Goal: Find specific page/section: Find specific page/section

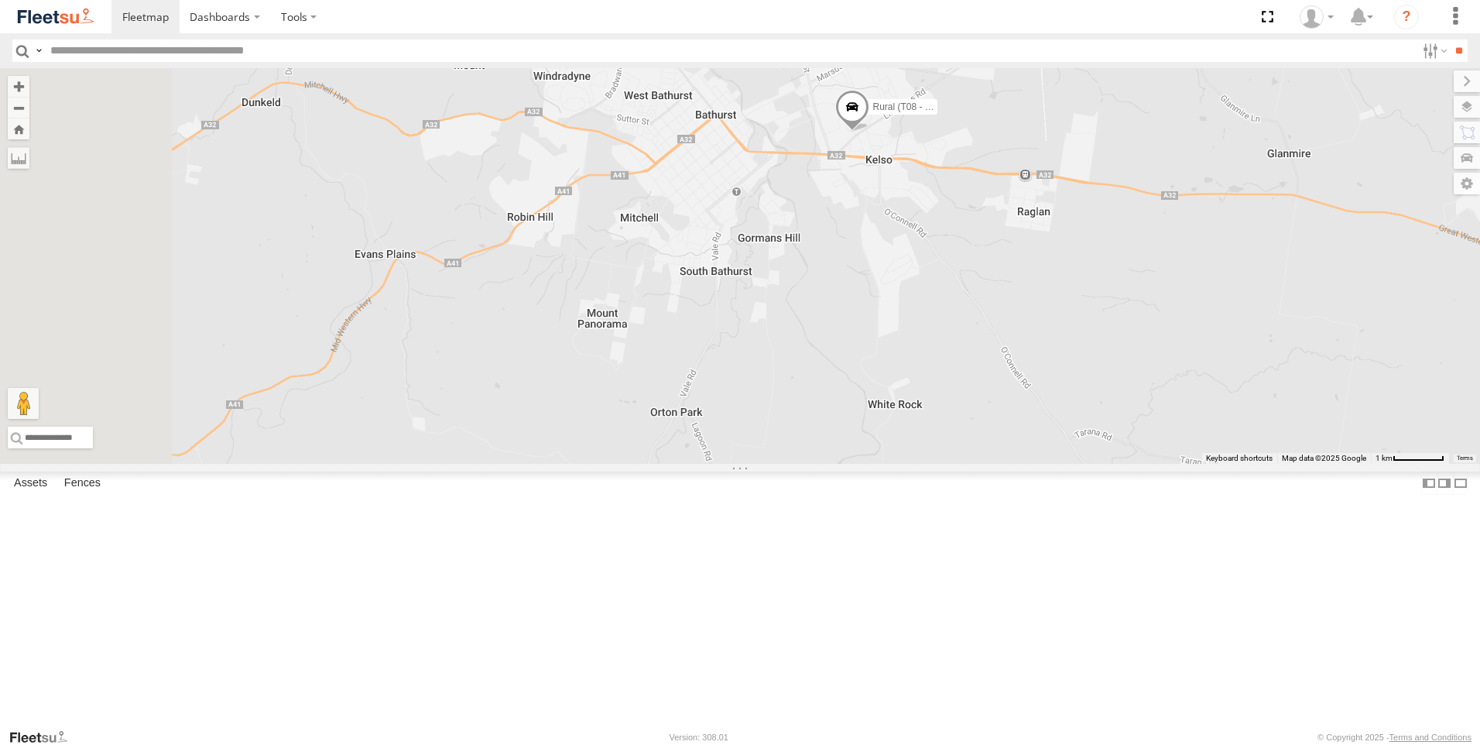
drag, startPoint x: 584, startPoint y: 357, endPoint x: 1308, endPoint y: 377, distance: 725.0
click at [1307, 379] on div "Rural (T08 - [PERSON_NAME])" at bounding box center [740, 266] width 1480 height 396
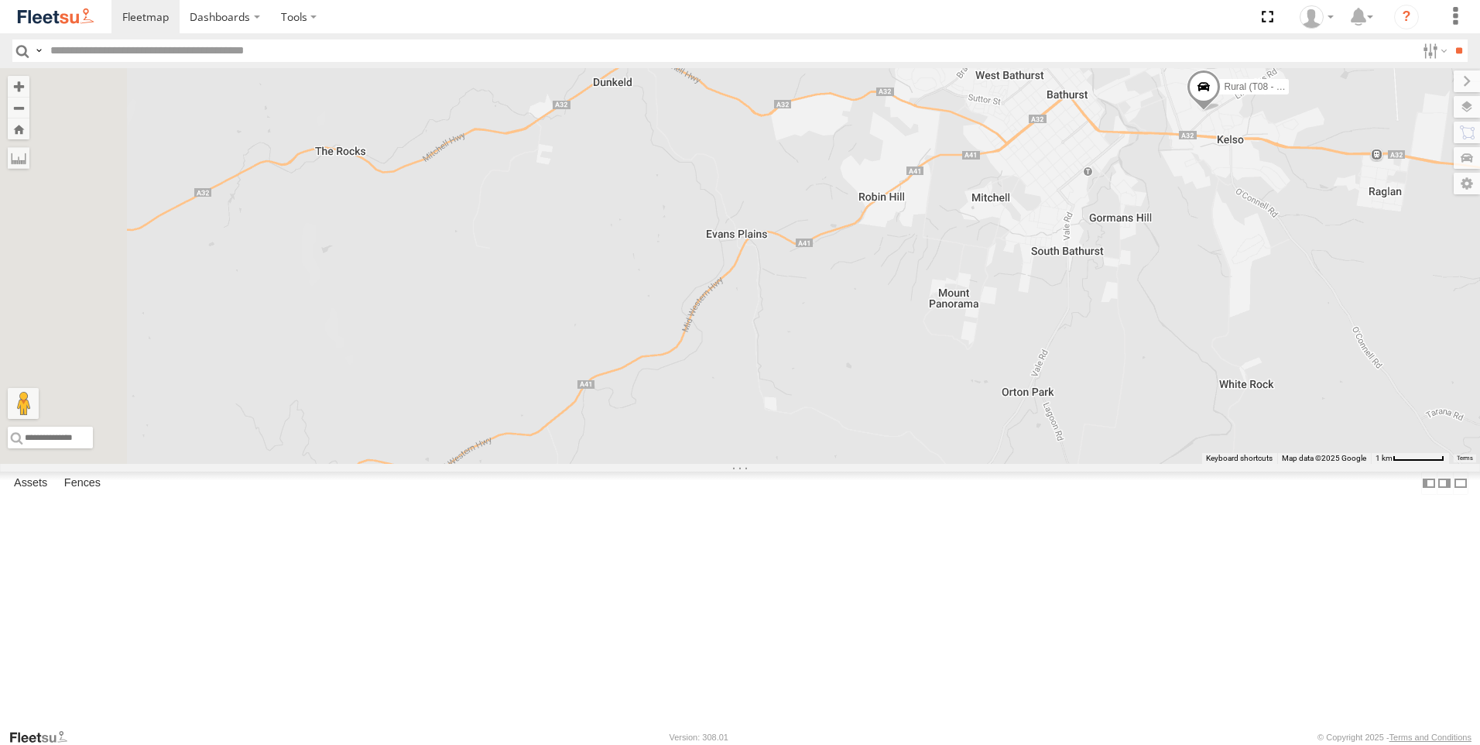
drag, startPoint x: 802, startPoint y: 367, endPoint x: 1206, endPoint y: 346, distance: 403.9
click at [1206, 346] on div "Rural (T08 - [PERSON_NAME])" at bounding box center [740, 266] width 1480 height 396
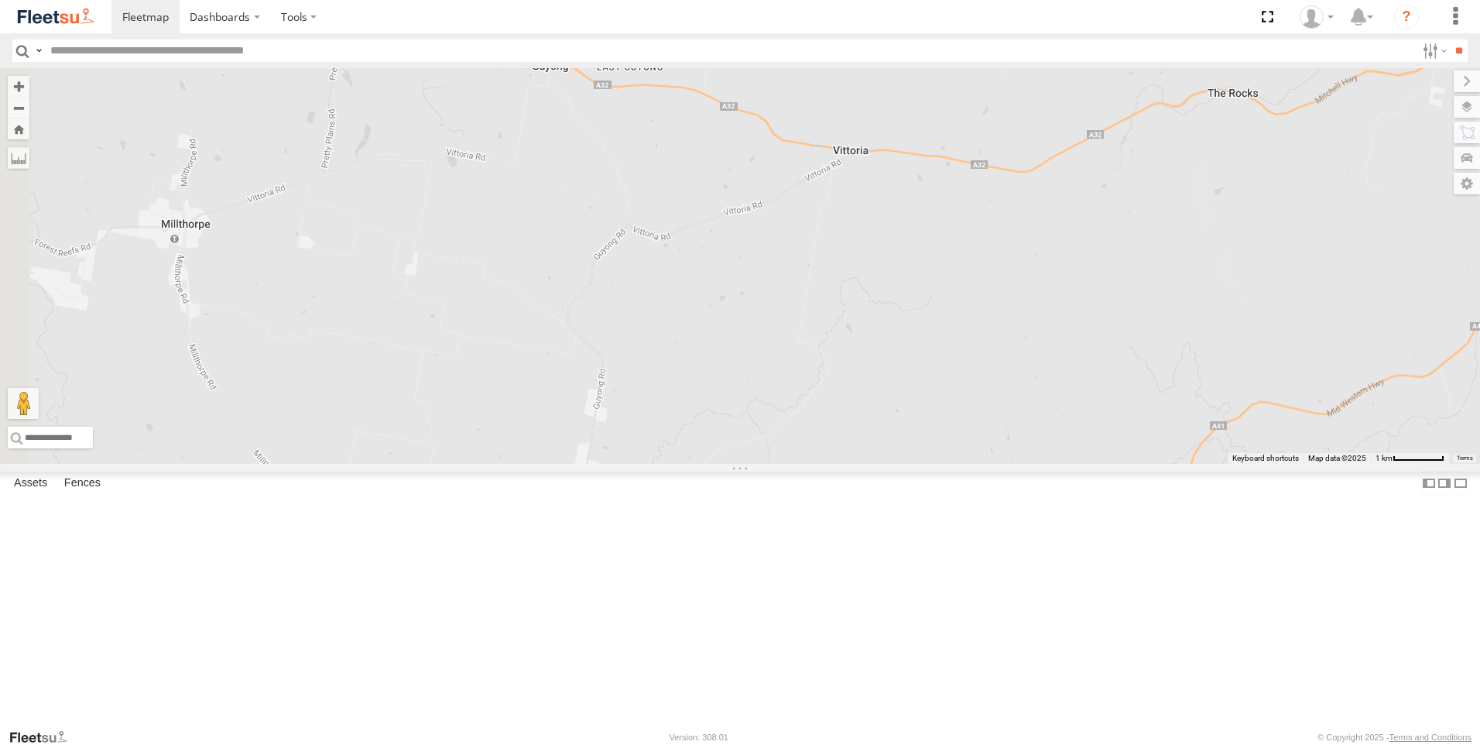
drag, startPoint x: 681, startPoint y: 353, endPoint x: 997, endPoint y: 454, distance: 331.8
click at [992, 454] on div "Rural (T08 - [PERSON_NAME])" at bounding box center [740, 266] width 1480 height 396
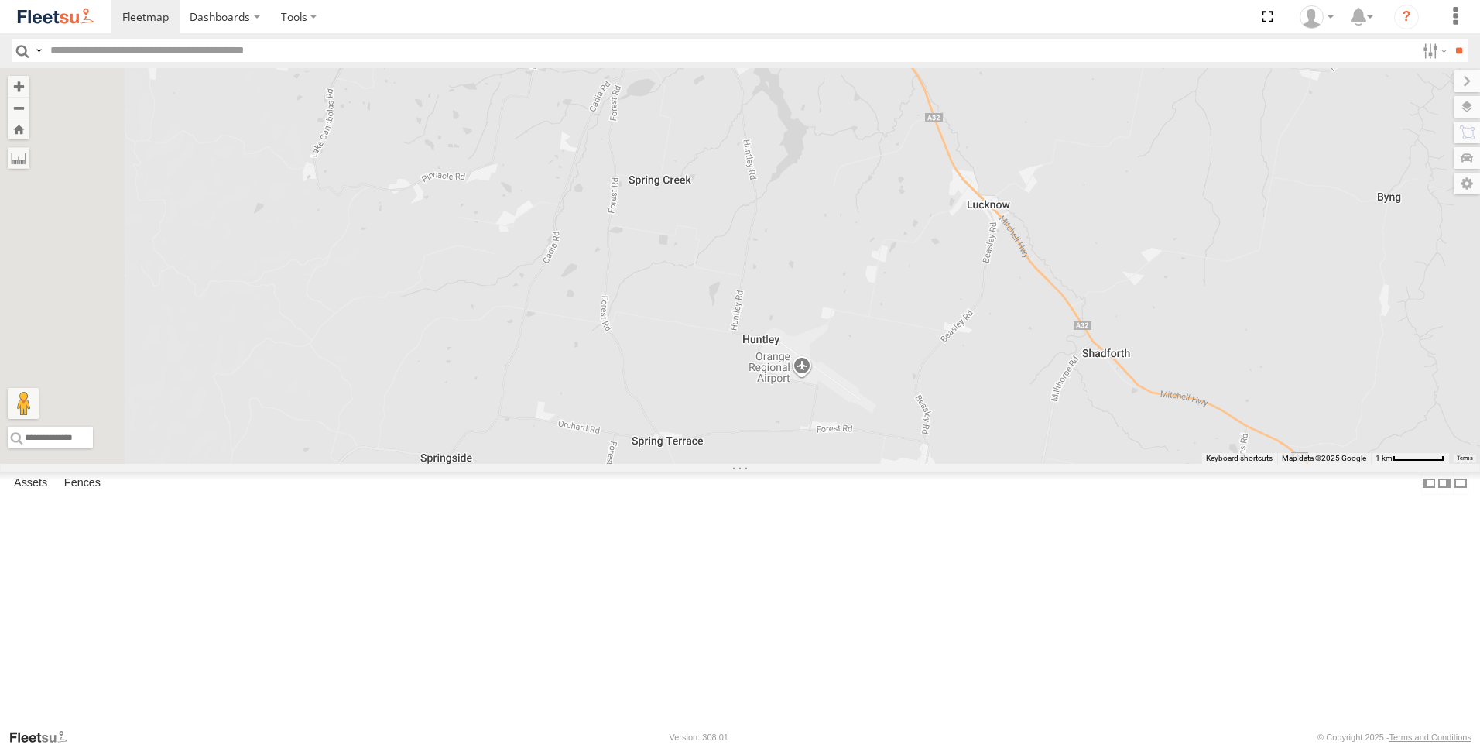
drag, startPoint x: 852, startPoint y: 192, endPoint x: 897, endPoint y: 511, distance: 322.1
click at [904, 464] on div "Rural (T08 - [PERSON_NAME])" at bounding box center [740, 266] width 1480 height 396
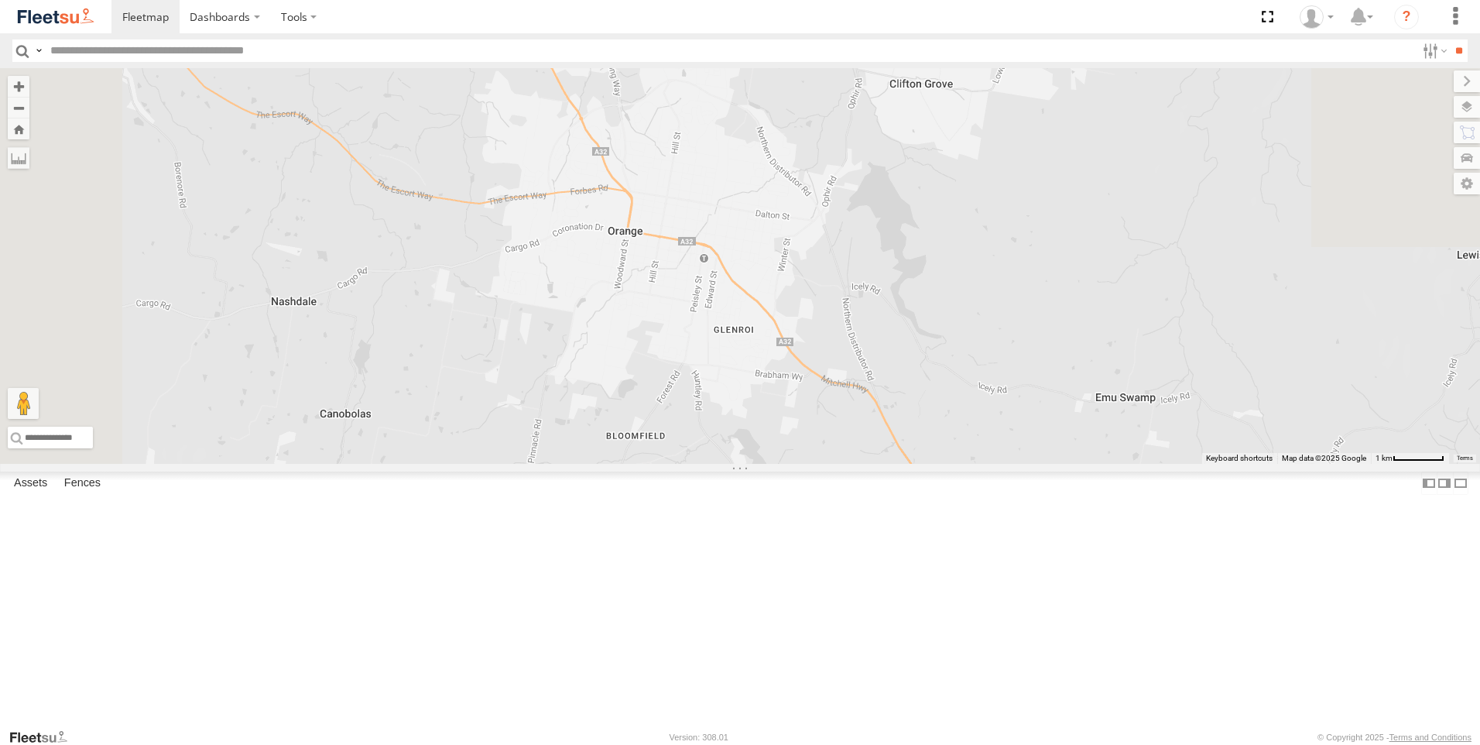
drag, startPoint x: 872, startPoint y: 285, endPoint x: 828, endPoint y: 412, distance: 134.4
click at [828, 412] on div "Rural (T08 - [PERSON_NAME])" at bounding box center [740, 266] width 1480 height 396
click at [873, 324] on div "Rural (T08 - [PERSON_NAME])" at bounding box center [740, 266] width 1480 height 396
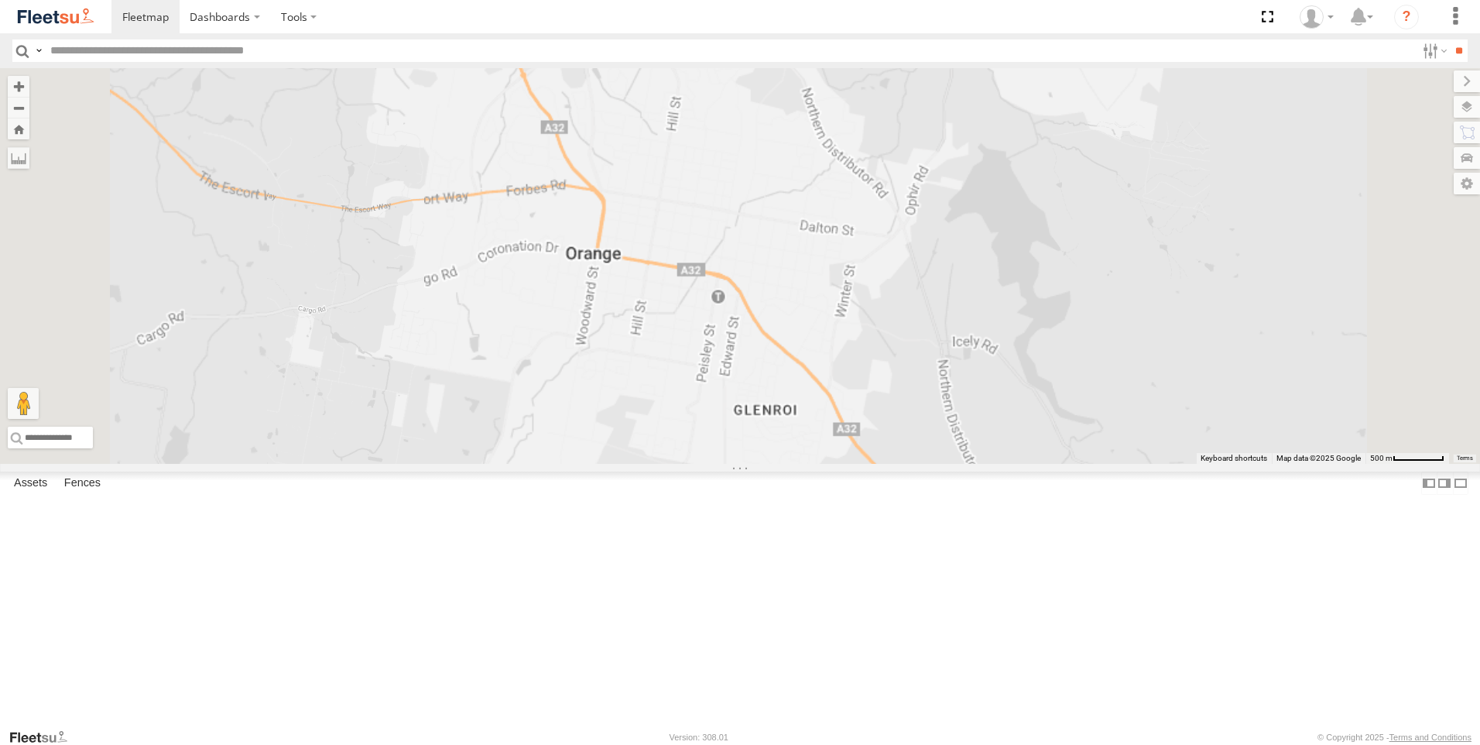
click at [873, 324] on div "Rural (T08 - [PERSON_NAME])" at bounding box center [740, 266] width 1480 height 396
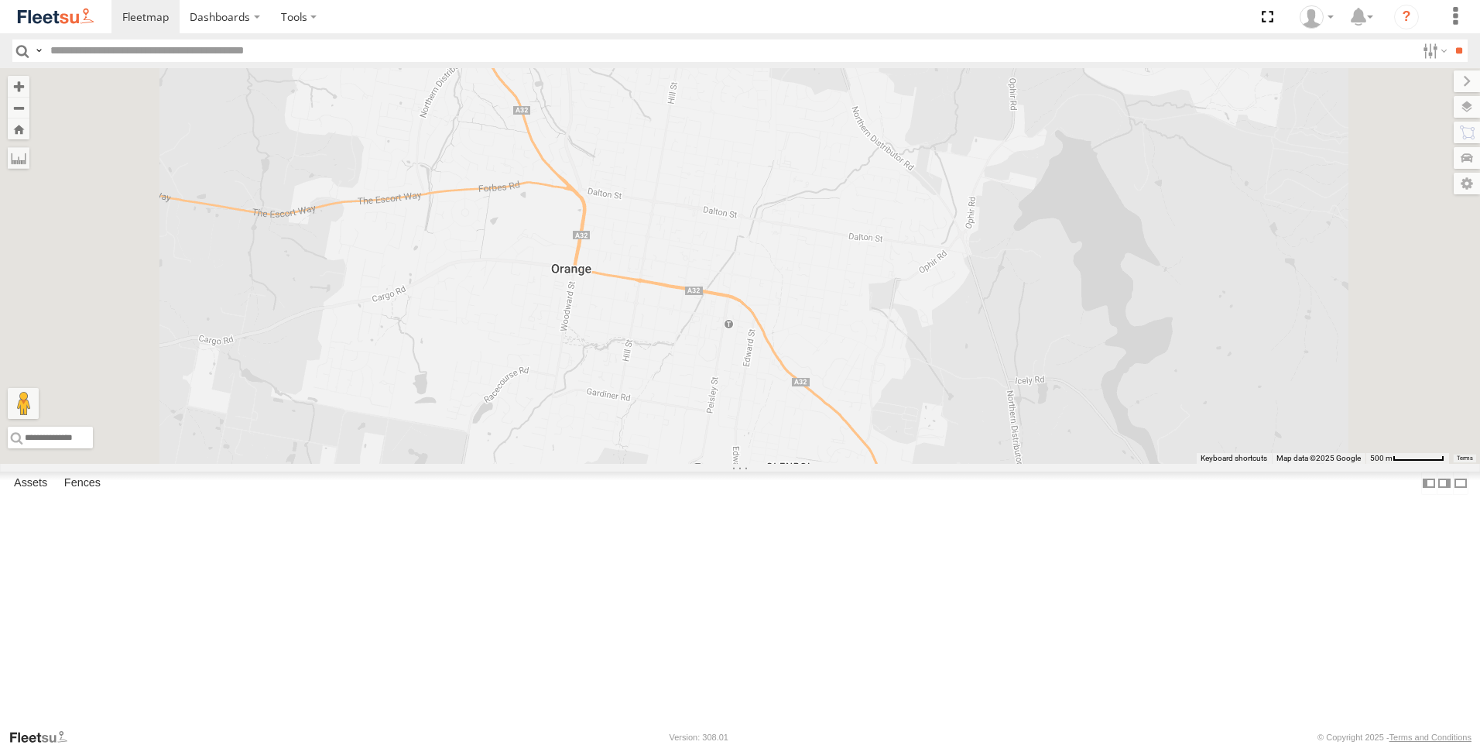
click at [873, 324] on div "Rural (T08 - [PERSON_NAME])" at bounding box center [740, 266] width 1480 height 396
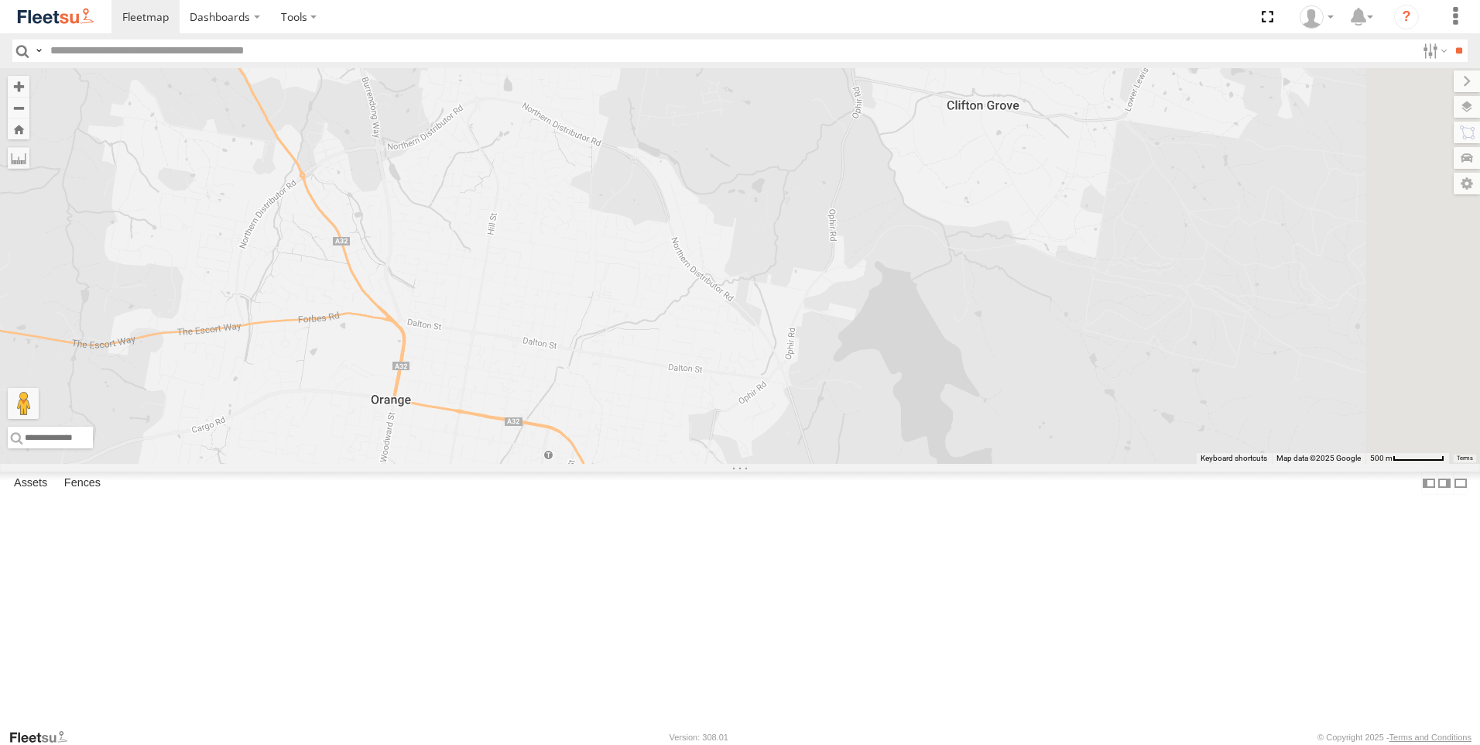
drag, startPoint x: 926, startPoint y: 210, endPoint x: 742, endPoint y: 342, distance: 226.9
click at [742, 342] on div "Rural (T08 - [PERSON_NAME])" at bounding box center [740, 266] width 1480 height 396
click at [784, 379] on div "Rural (T08 - [PERSON_NAME])" at bounding box center [740, 266] width 1480 height 396
click at [785, 378] on div "Rural (T08 - [PERSON_NAME])" at bounding box center [740, 266] width 1480 height 396
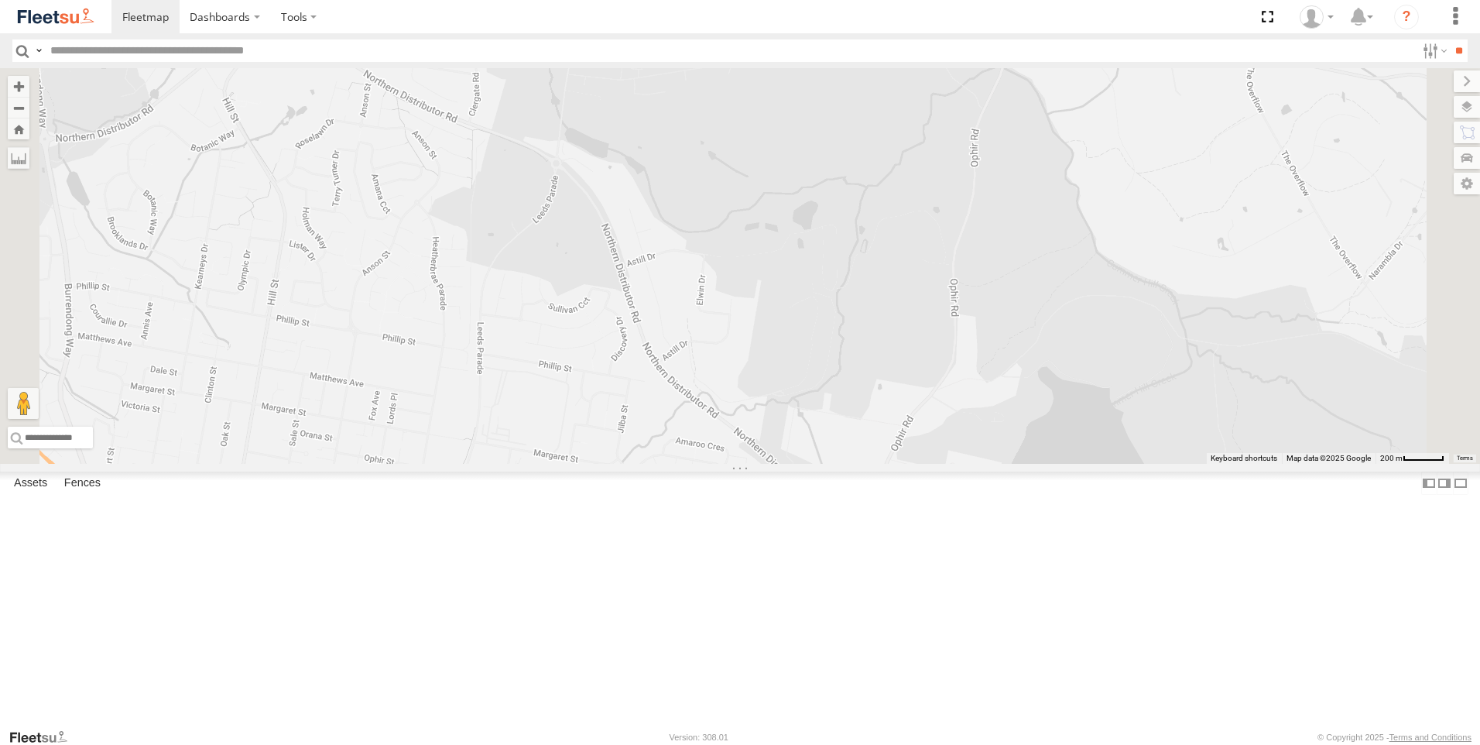
drag, startPoint x: 845, startPoint y: 296, endPoint x: 729, endPoint y: 379, distance: 143.1
click at [729, 379] on div "Rural (T08 - [PERSON_NAME])" at bounding box center [740, 266] width 1480 height 396
click at [773, 339] on div "Rural (T08 - [PERSON_NAME])" at bounding box center [740, 266] width 1480 height 396
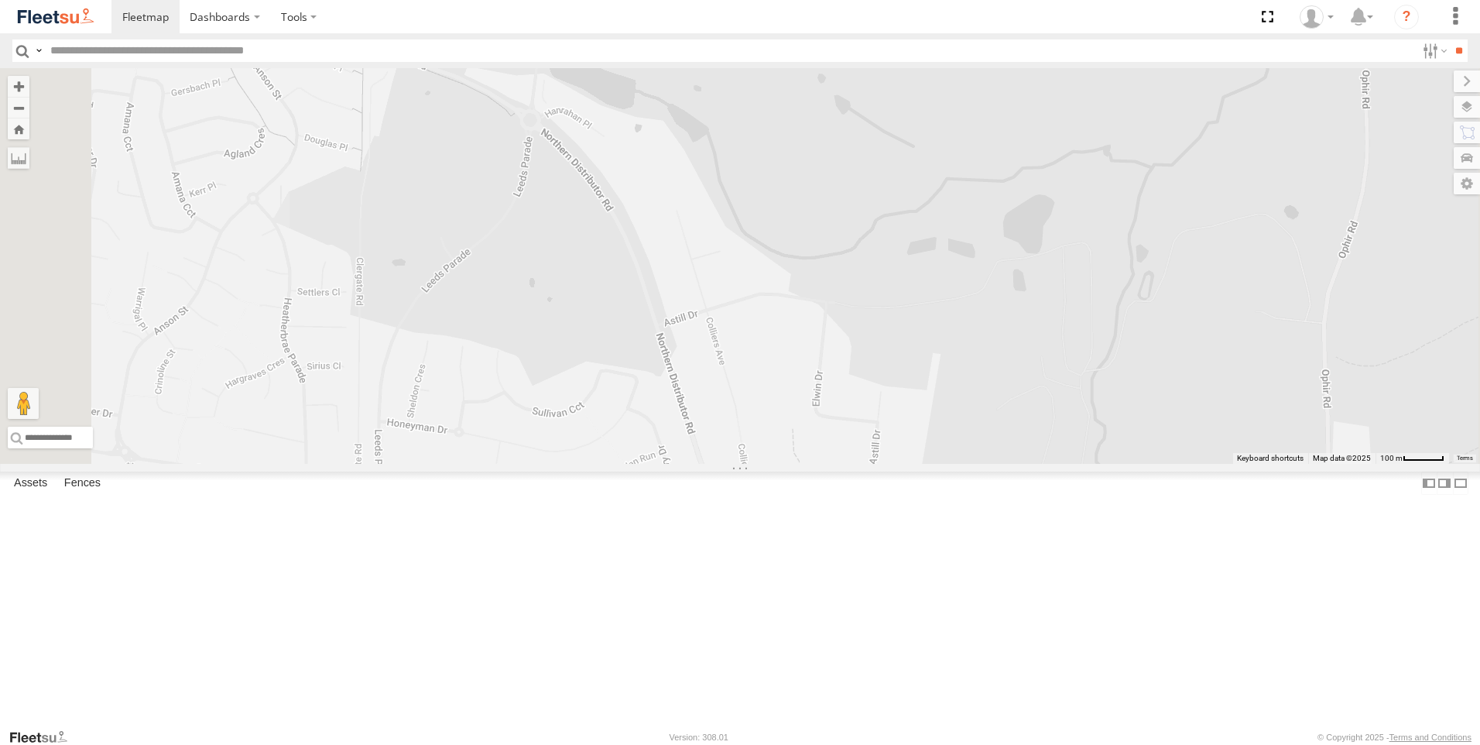
click at [772, 339] on div "Rural (T08 - [PERSON_NAME])" at bounding box center [740, 266] width 1480 height 396
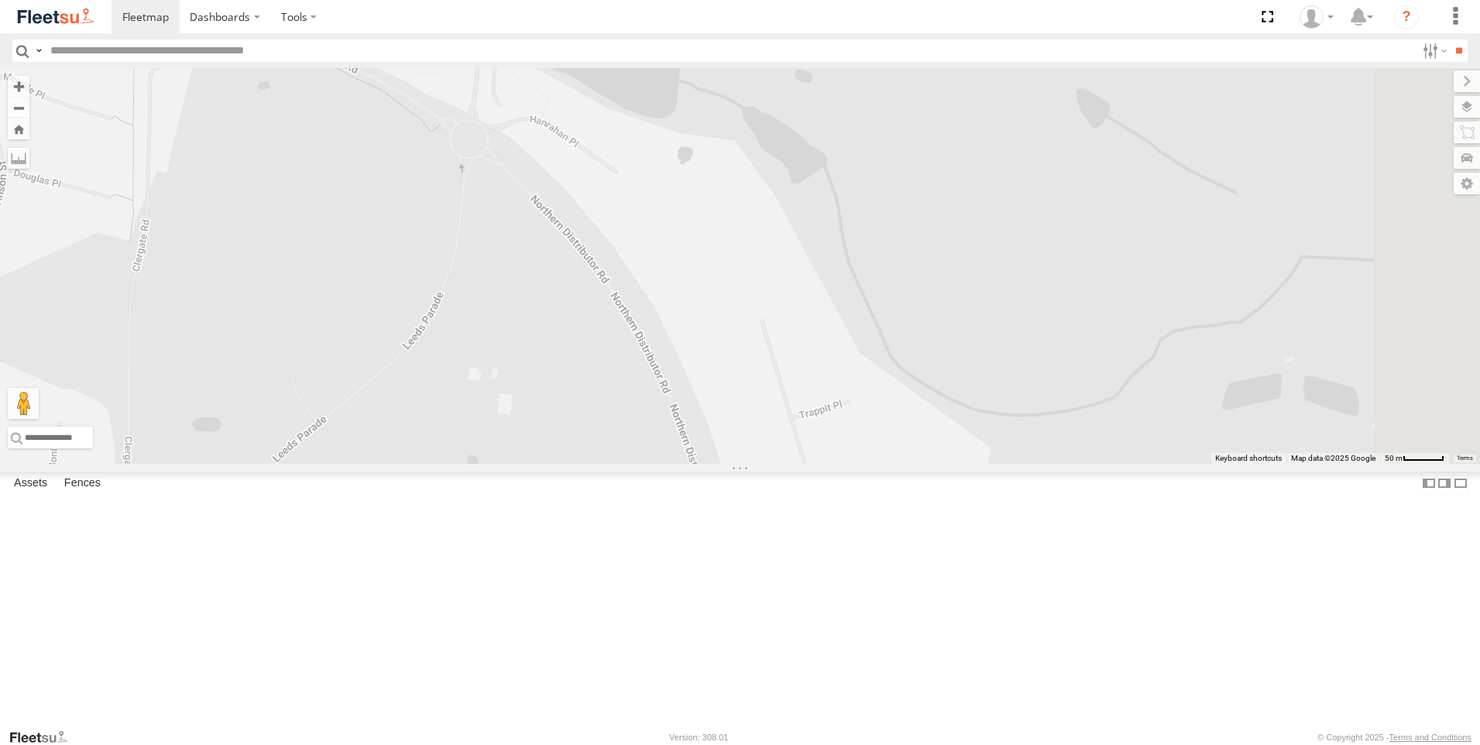
drag, startPoint x: 759, startPoint y: 332, endPoint x: 743, endPoint y: 443, distance: 111.8
click at [743, 443] on div "Rural (T08 - [PERSON_NAME])" at bounding box center [740, 266] width 1480 height 396
click at [716, 379] on div "Rural (T08 - [PERSON_NAME])" at bounding box center [740, 266] width 1480 height 396
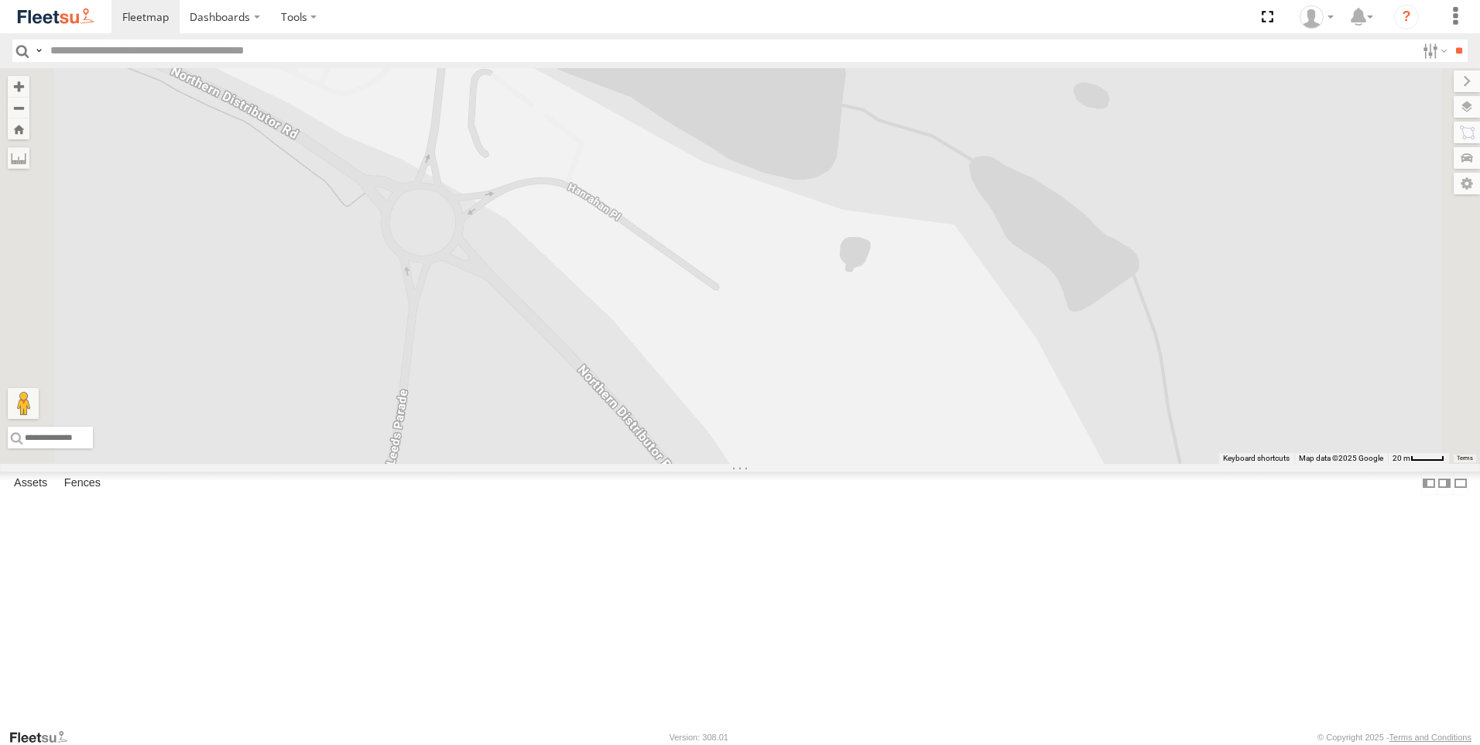
drag, startPoint x: 695, startPoint y: 341, endPoint x: 701, endPoint y: 537, distance: 196.0
click at [701, 464] on div "Rural (T08 - [PERSON_NAME])" at bounding box center [740, 266] width 1480 height 396
click at [700, 464] on div "Rural (T08 - [PERSON_NAME])" at bounding box center [740, 266] width 1480 height 396
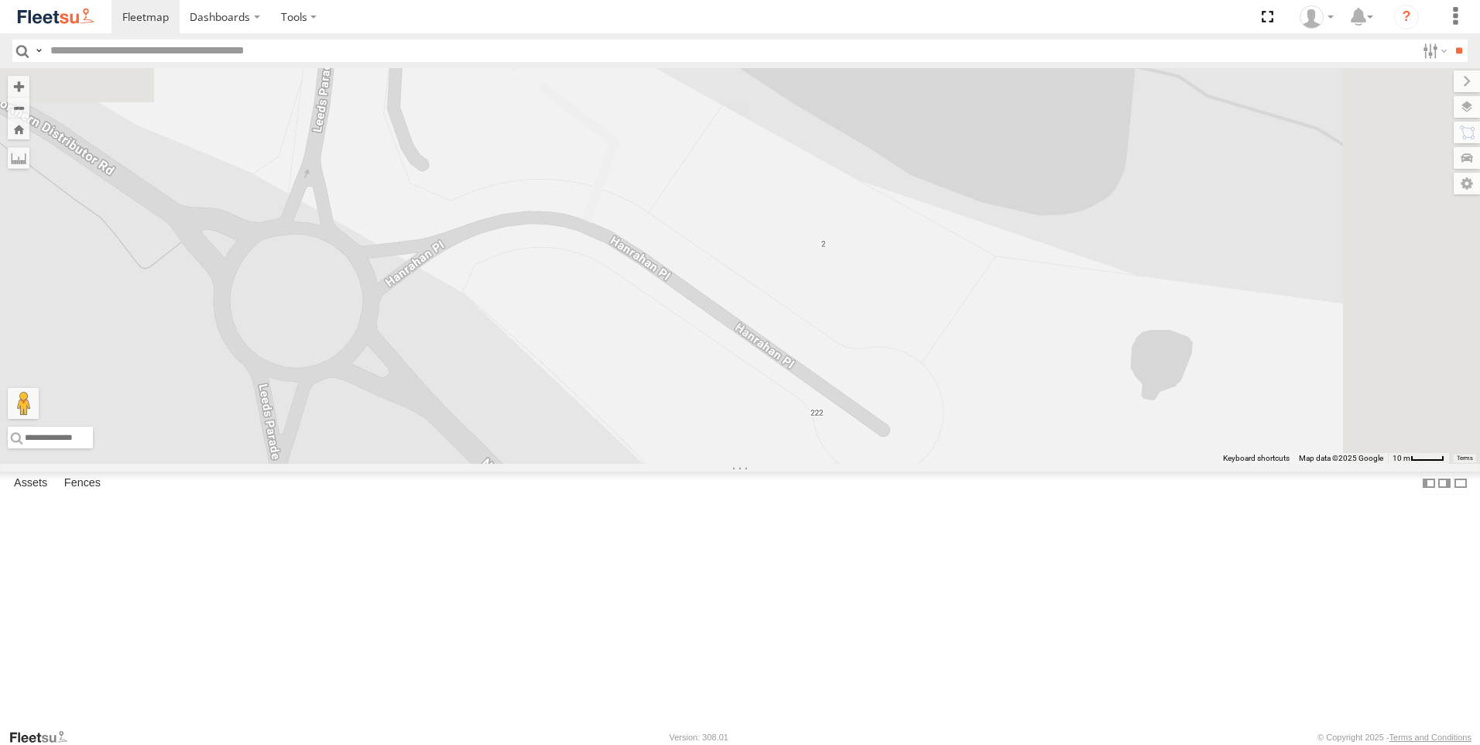
drag, startPoint x: 771, startPoint y: 296, endPoint x: 729, endPoint y: 556, distance: 263.5
click at [729, 464] on div "Rural (T08 - [PERSON_NAME])" at bounding box center [740, 266] width 1480 height 396
click at [1465, 104] on label at bounding box center [1452, 107] width 57 height 22
click at [1030, 279] on div "Rural (T08 - [PERSON_NAME])" at bounding box center [740, 266] width 1480 height 396
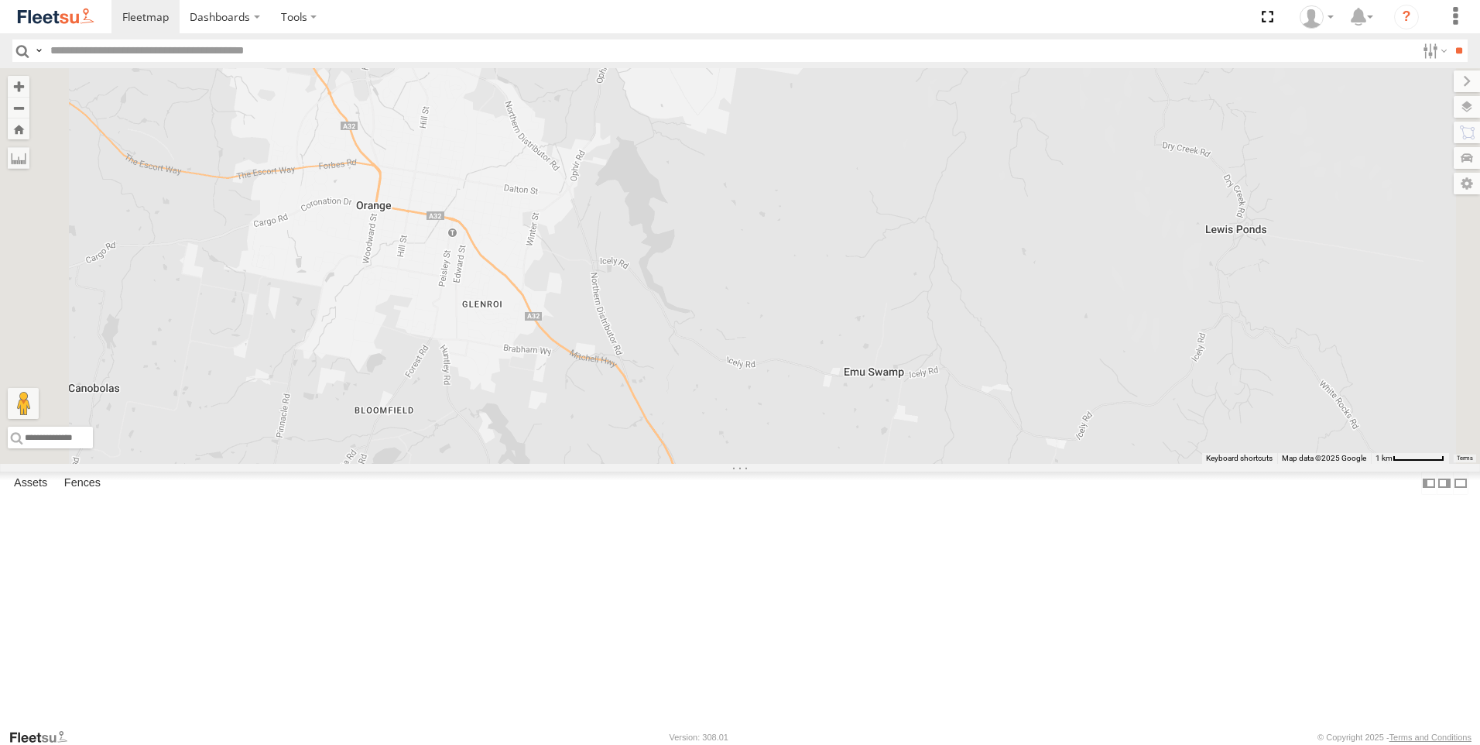
drag, startPoint x: 837, startPoint y: 453, endPoint x: 762, endPoint y: 267, distance: 200.4
click at [762, 269] on div "Rural (T08 - [PERSON_NAME])" at bounding box center [740, 266] width 1480 height 396
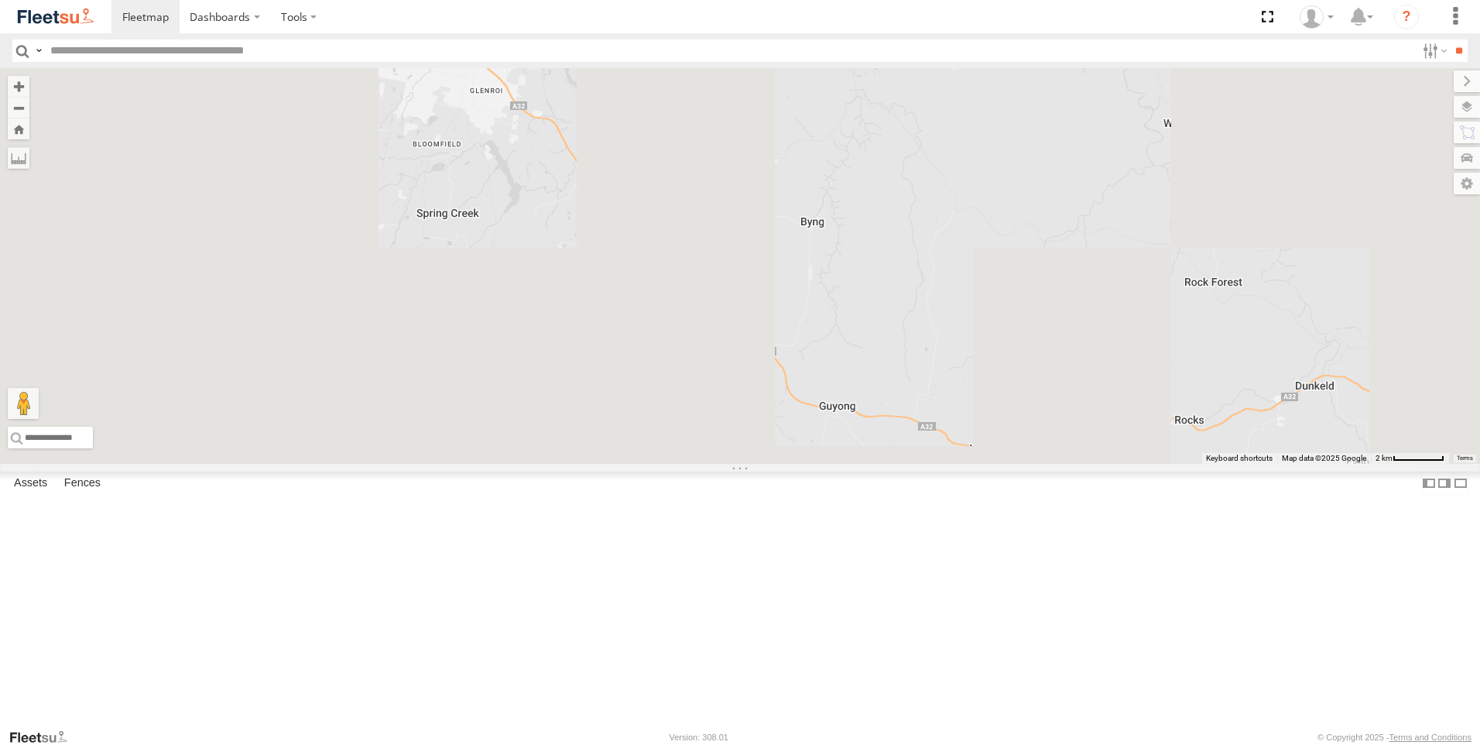
drag, startPoint x: 915, startPoint y: 454, endPoint x: 706, endPoint y: 227, distance: 309.1
click at [808, 317] on div "Rural (T08 - [PERSON_NAME])" at bounding box center [740, 266] width 1480 height 396
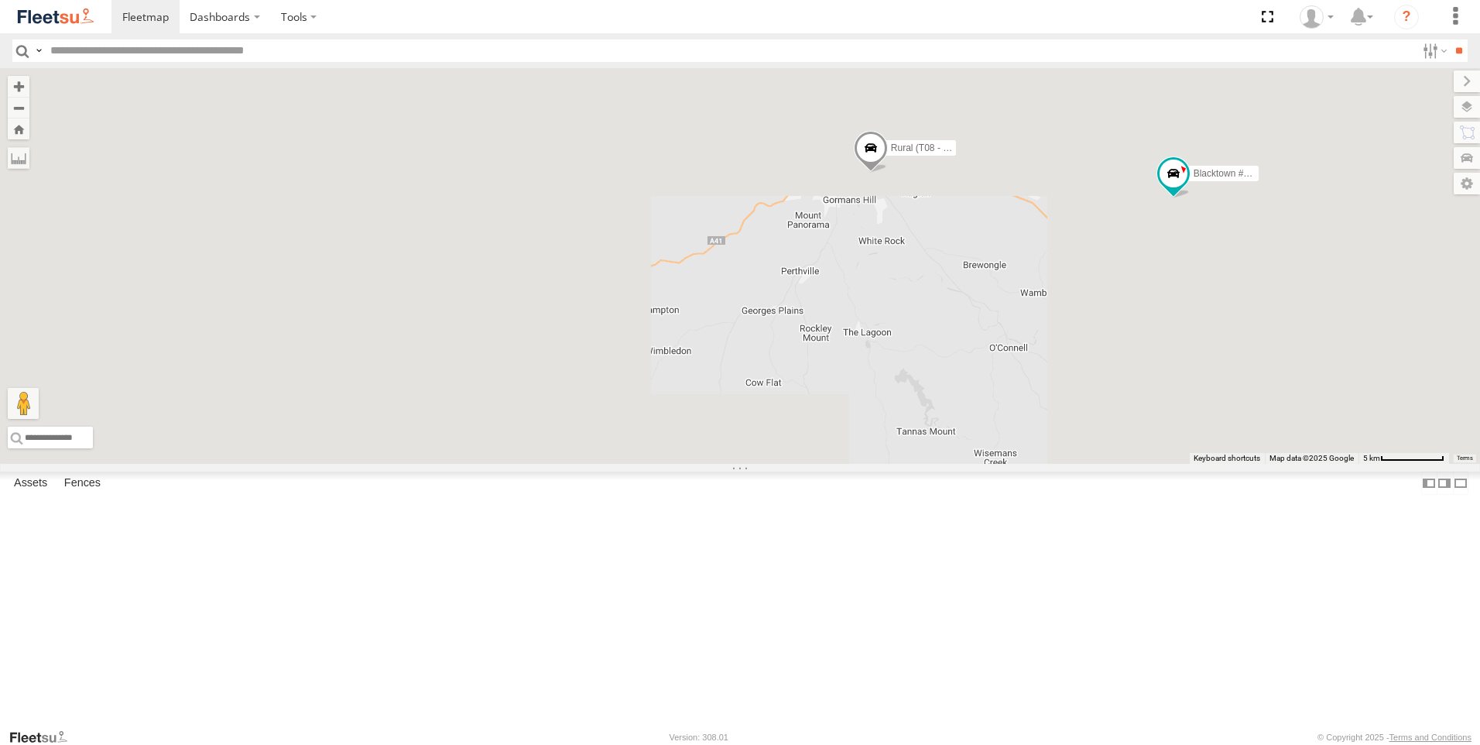
drag, startPoint x: 1077, startPoint y: 313, endPoint x: 923, endPoint y: 414, distance: 184.5
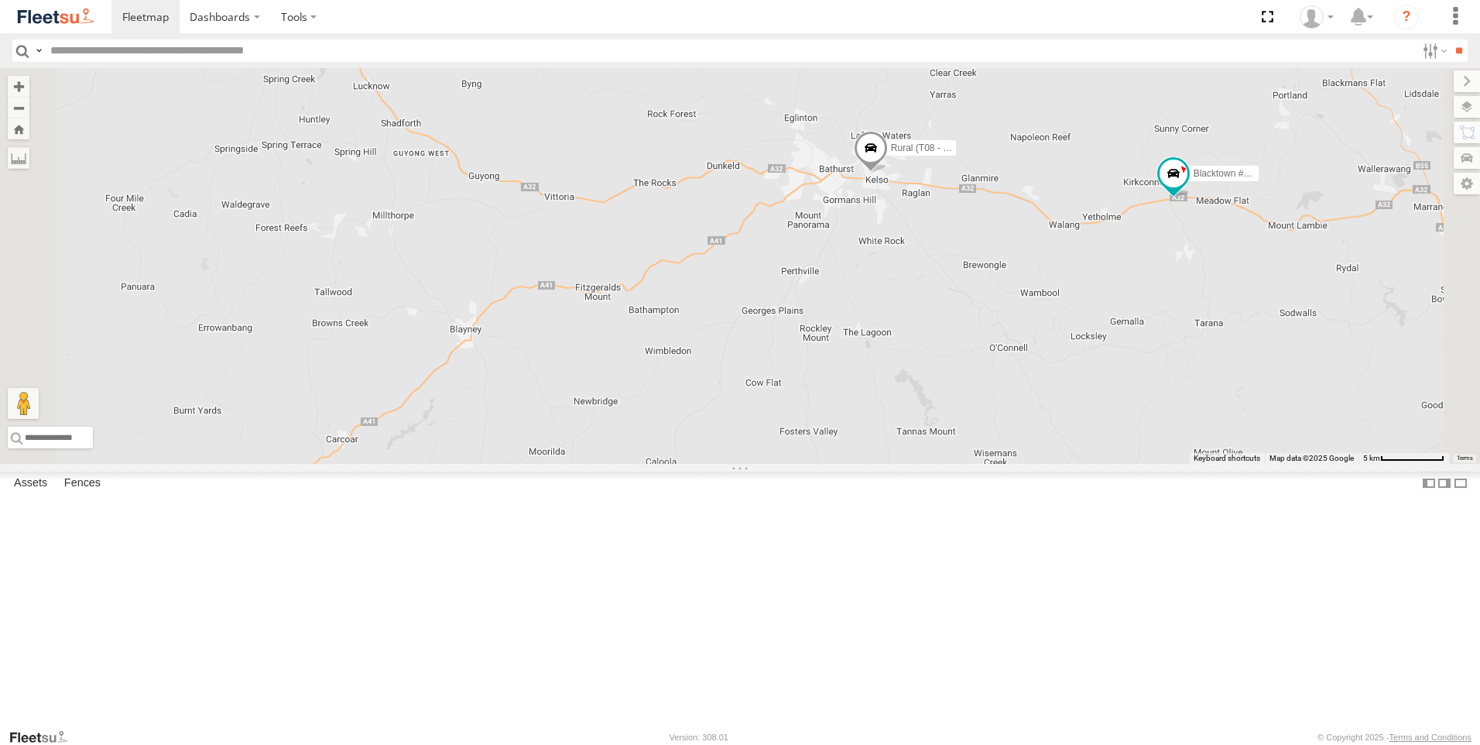
click at [923, 414] on div "Rural (T08 - Matt) Blacktown #1 (T09 - [PERSON_NAME])" at bounding box center [740, 266] width 1480 height 396
